Goal: Navigation & Orientation: Go to known website

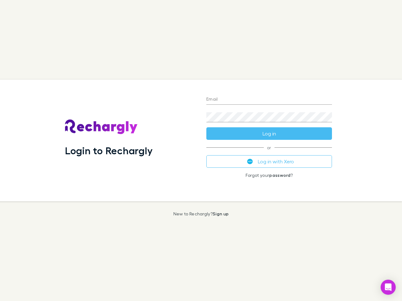
click at [201, 151] on div "Login to Rechargly" at bounding box center [130, 141] width 141 height 122
click at [269, 100] on input "Email" at bounding box center [269, 100] width 126 height 10
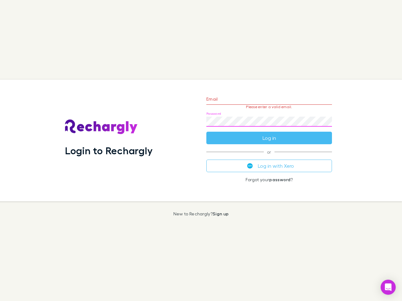
click at [269, 134] on form "Email Please enter a valid email. Password Log in" at bounding box center [269, 117] width 126 height 55
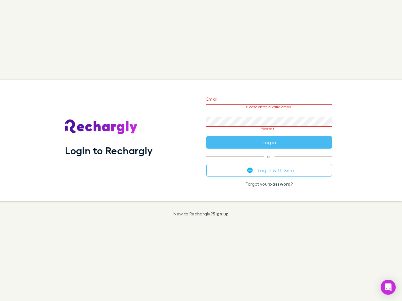
click at [269, 162] on div "Email Please enter a valid email. Password Please fill Log in or Log in with Xe…" at bounding box center [269, 141] width 136 height 122
click at [388, 287] on icon "Open Intercom Messenger" at bounding box center [388, 288] width 7 height 8
